Goal: Communication & Community: Share content

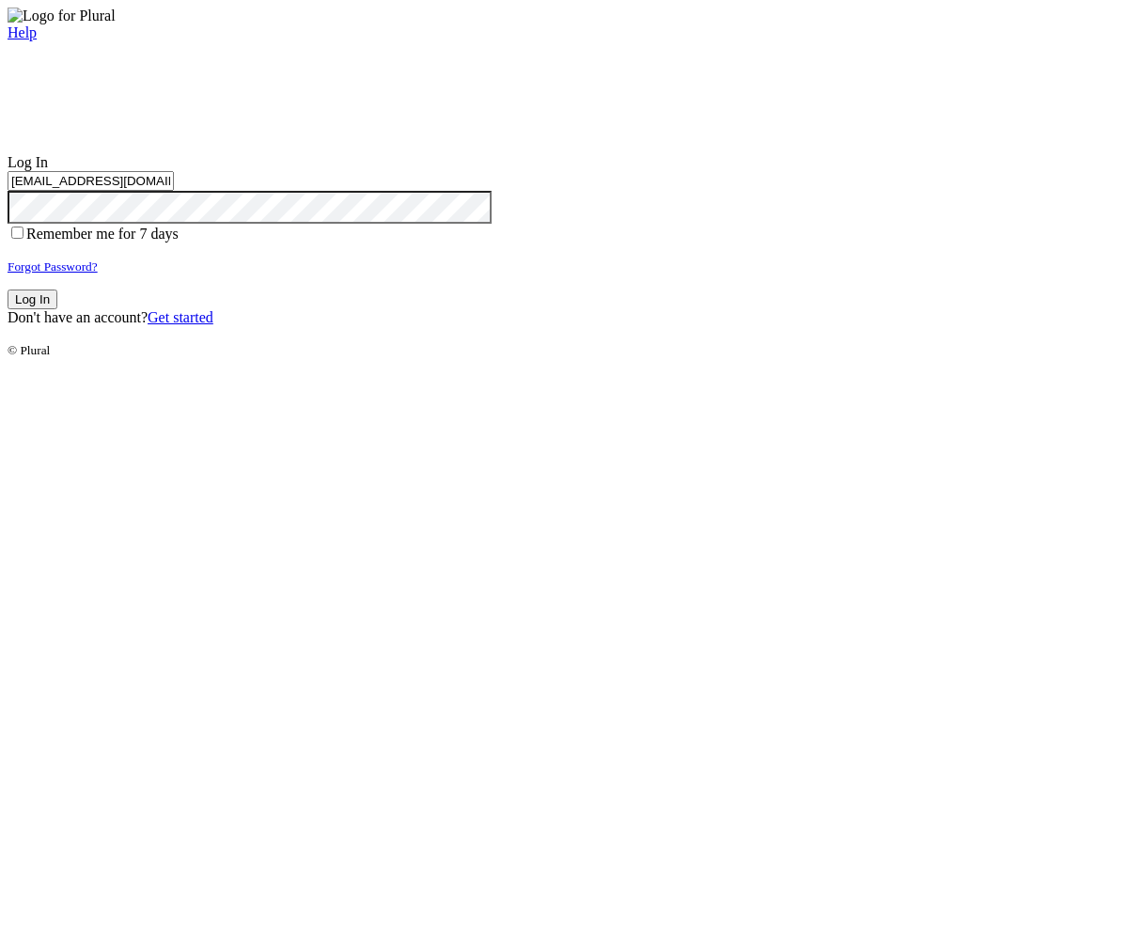
type input "test-1759417345-3@civiceagle.com"
click at [57, 309] on button "Log In" at bounding box center [33, 300] width 50 height 20
type input "test-1759417345-3@civiceagle.com"
click at [57, 309] on button "Log In" at bounding box center [33, 300] width 50 height 20
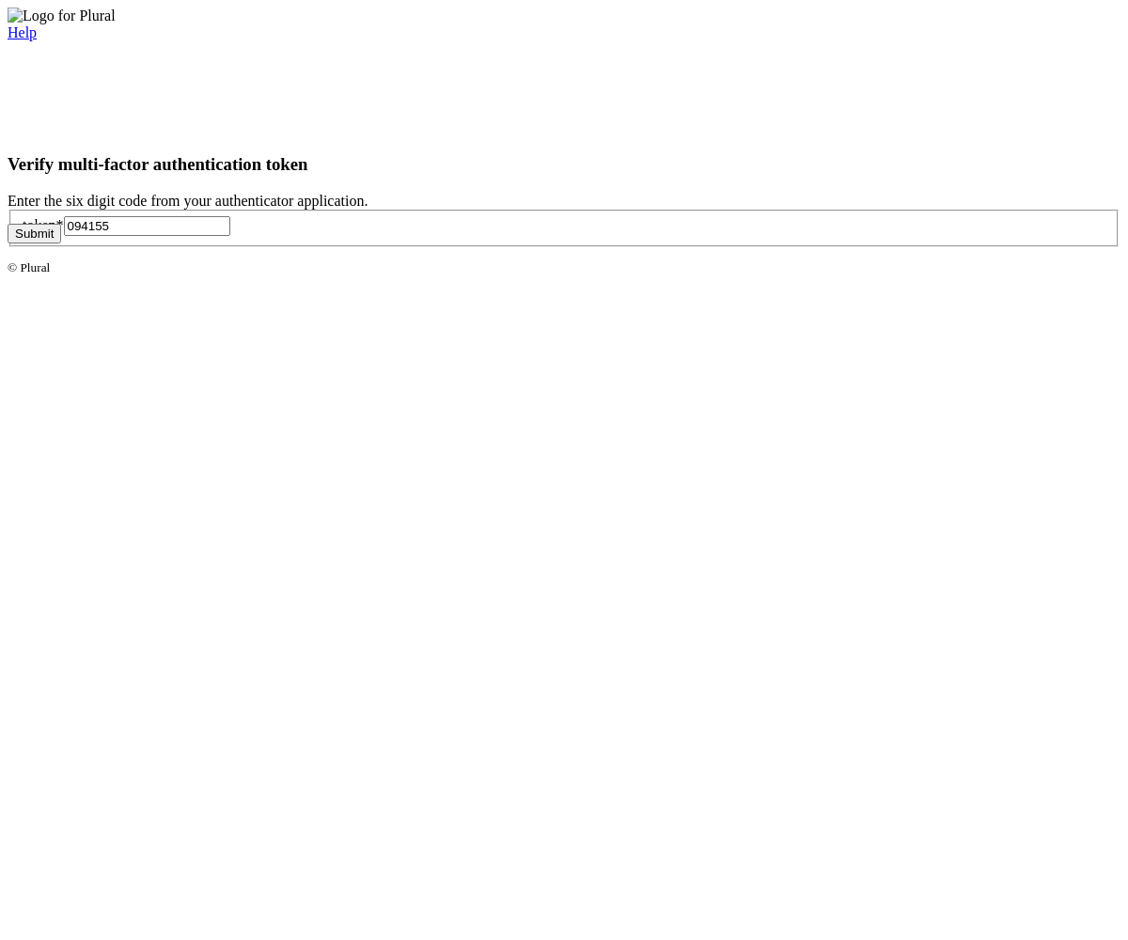
type input "094155"
click at [61, 243] on button "Submit" at bounding box center [35, 234] width 54 height 20
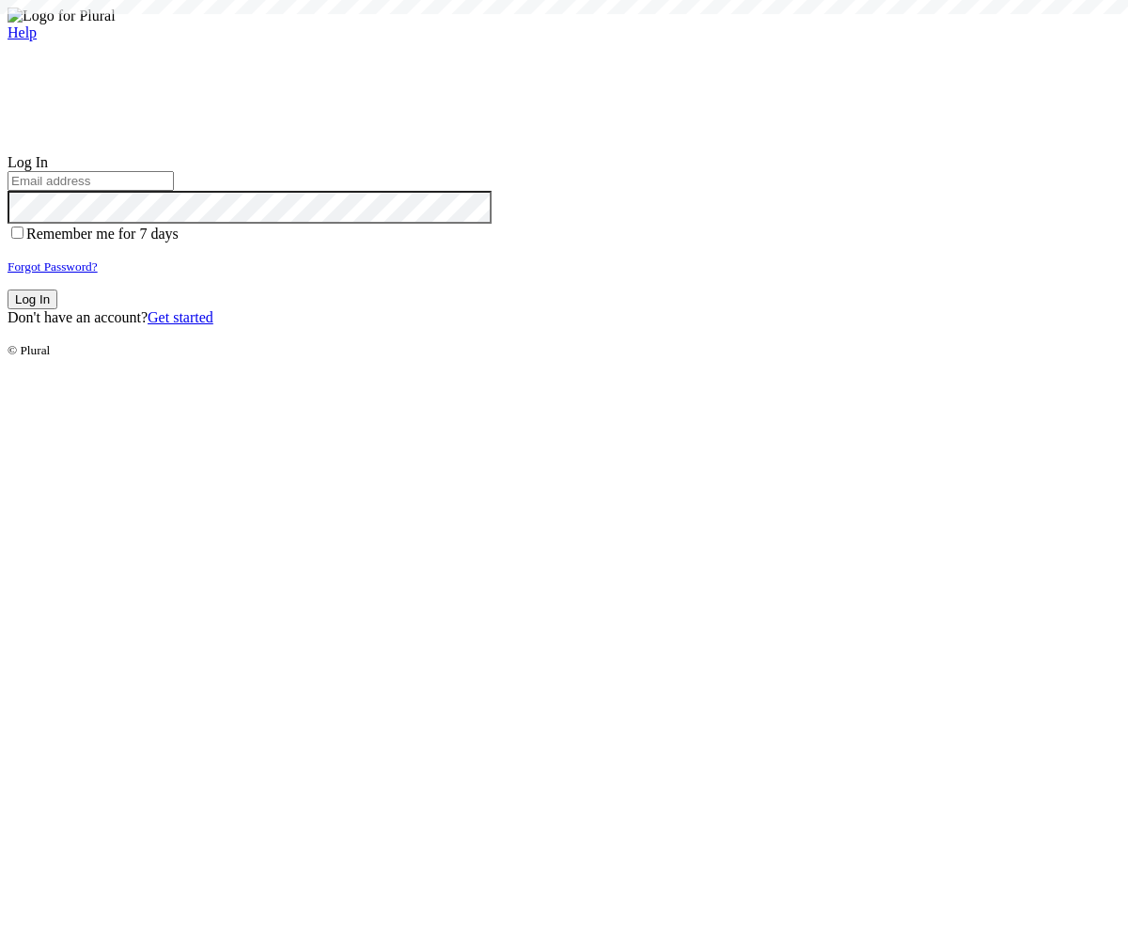
click at [98, 274] on small "Forgot Password?" at bounding box center [53, 266] width 90 height 14
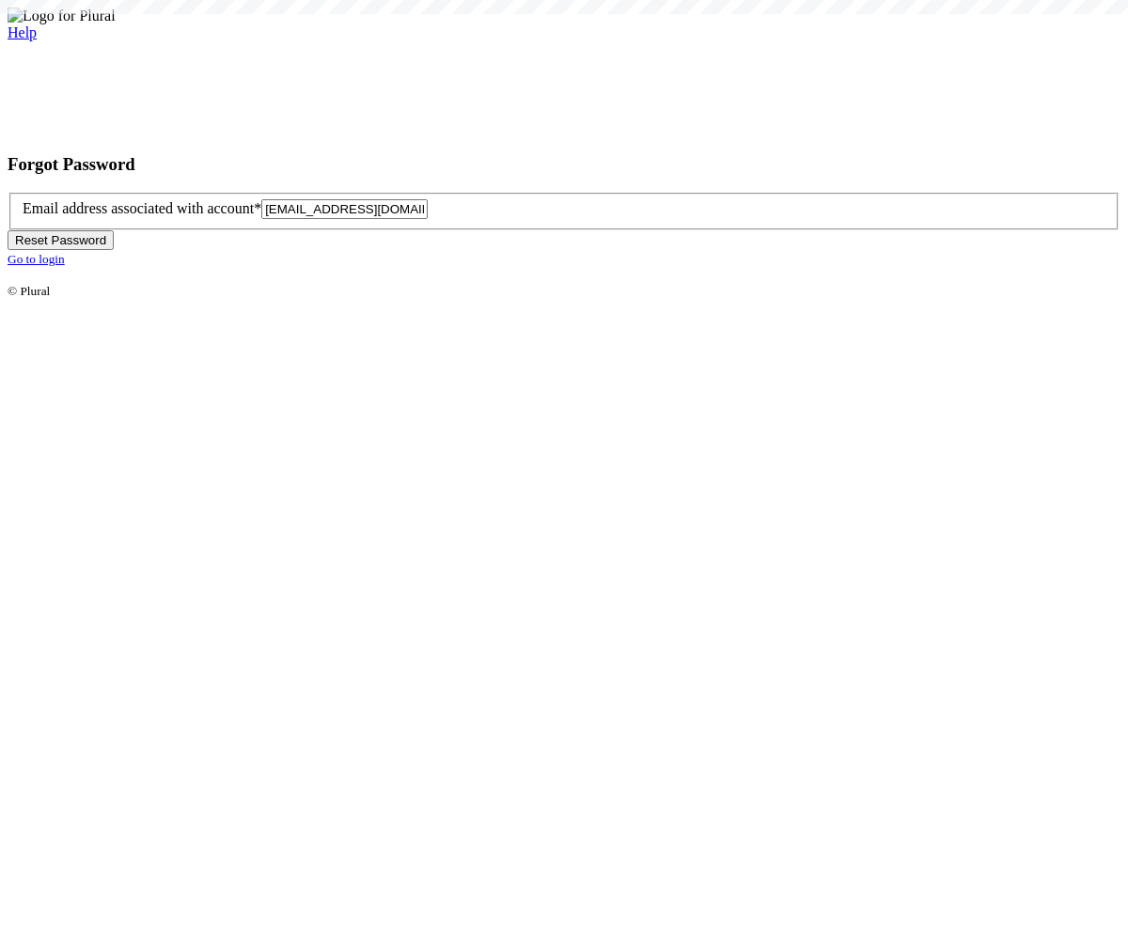
type input "[EMAIL_ADDRESS][DOMAIN_NAME]"
click at [114, 250] on button "Reset Password" at bounding box center [61, 240] width 106 height 20
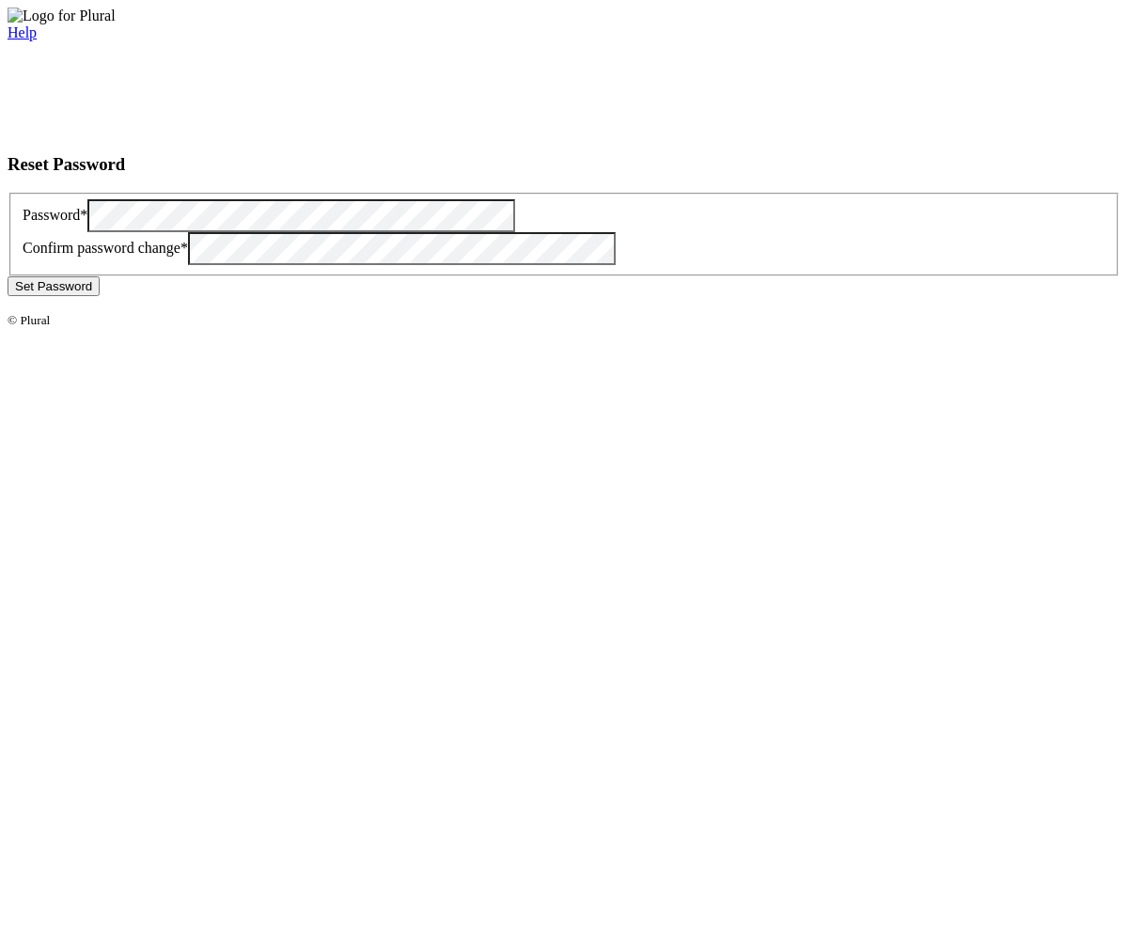
click at [100, 296] on button "Set Password" at bounding box center [54, 286] width 92 height 20
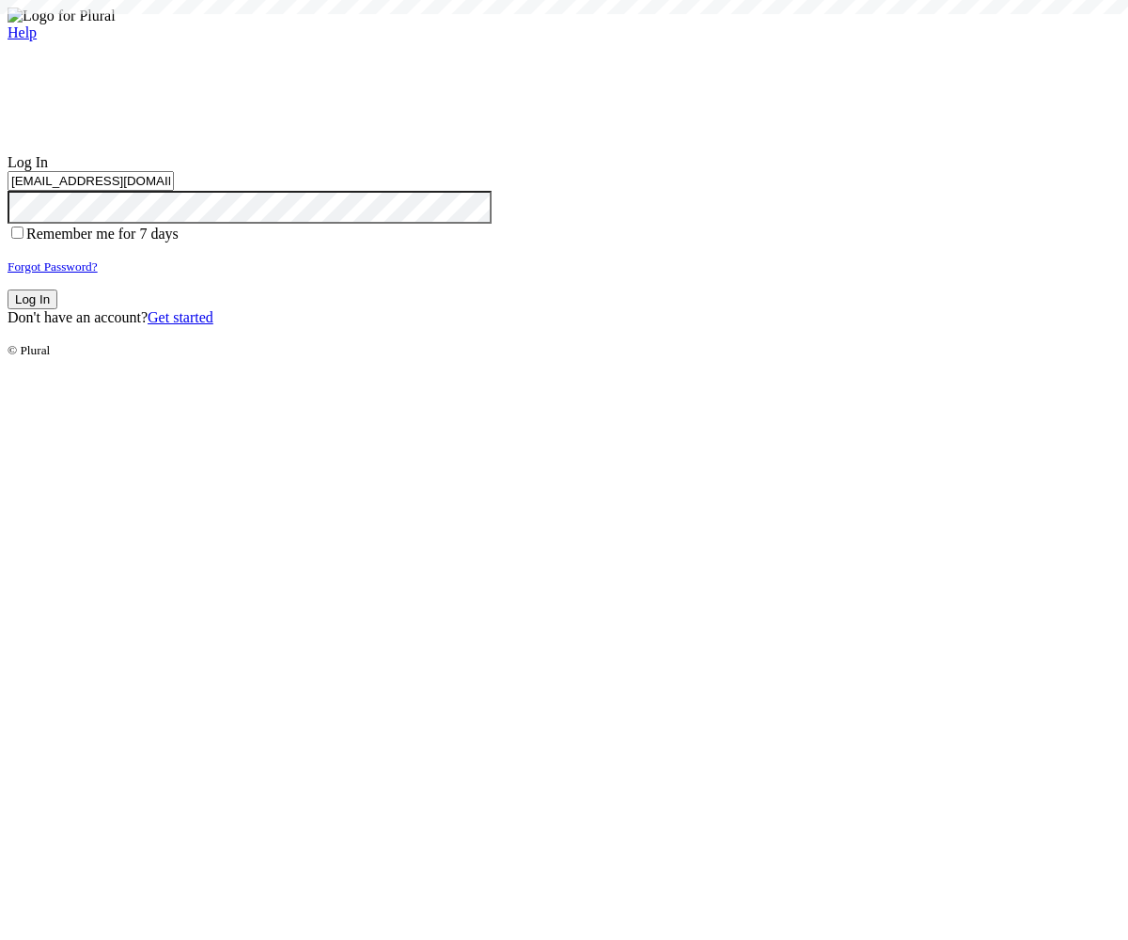
type input "[EMAIL_ADDRESS][DOMAIN_NAME]"
click at [57, 309] on button "Log In" at bounding box center [33, 300] width 50 height 20
type input "[EMAIL_ADDRESS][DOMAIN_NAME]"
click at [57, 309] on button "Log In" at bounding box center [33, 300] width 50 height 20
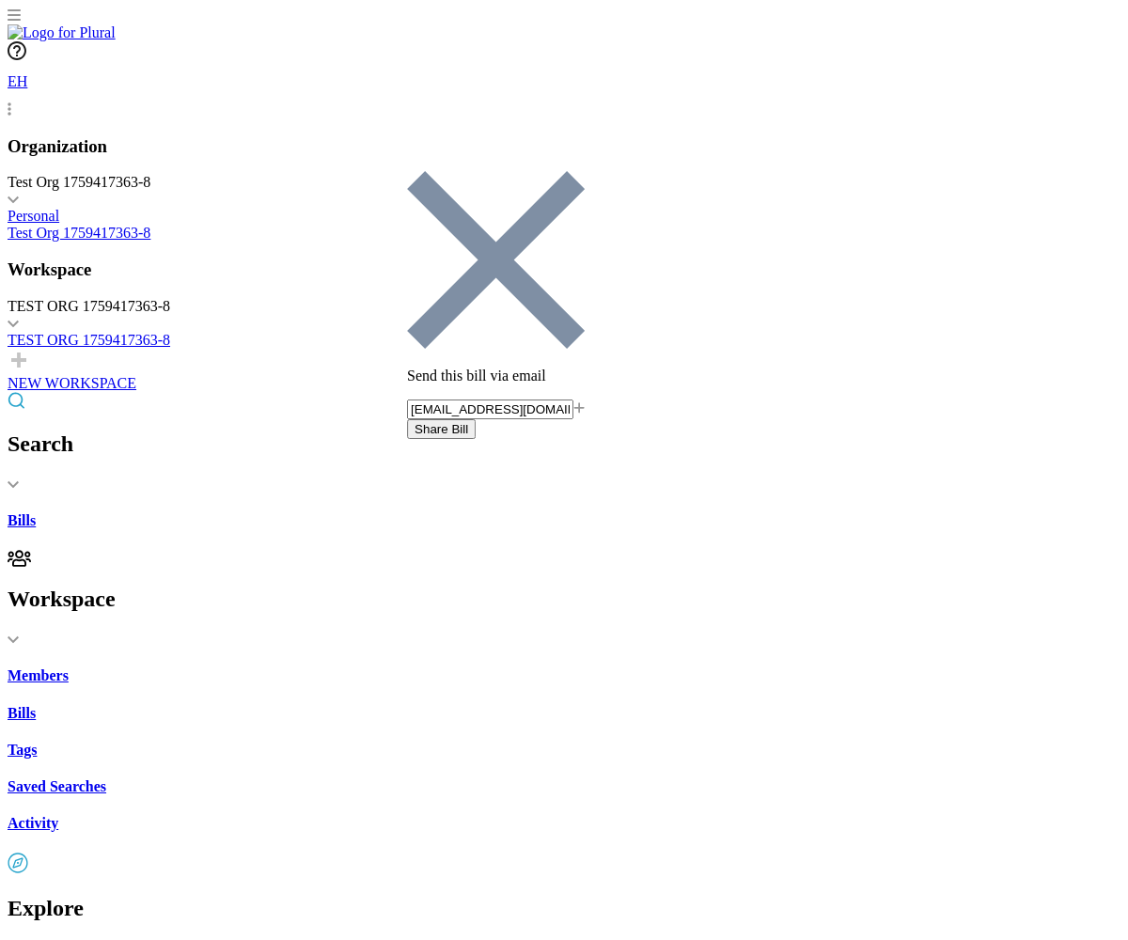
type input "[EMAIL_ADDRESS][DOMAIN_NAME]"
click at [476, 419] on button "Share Bill" at bounding box center [441, 429] width 69 height 20
